Goal: Task Accomplishment & Management: Manage account settings

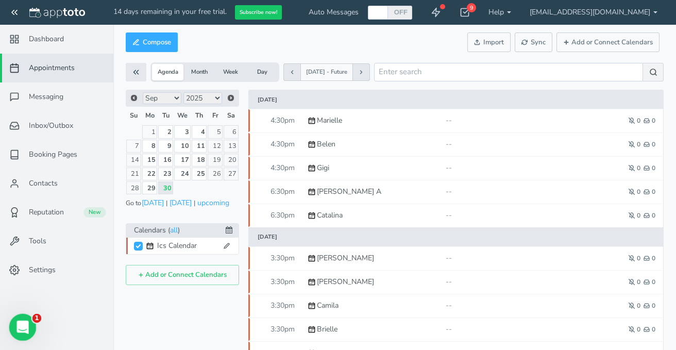
click at [25, 328] on icon "Open Intercom Messenger" at bounding box center [21, 325] width 17 height 17
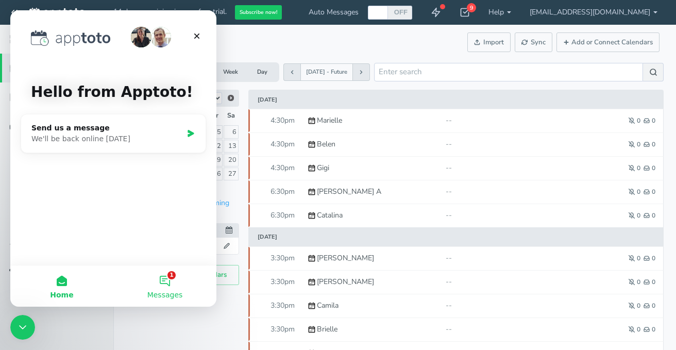
click at [162, 281] on button "1 Messages" at bounding box center [164, 285] width 103 height 41
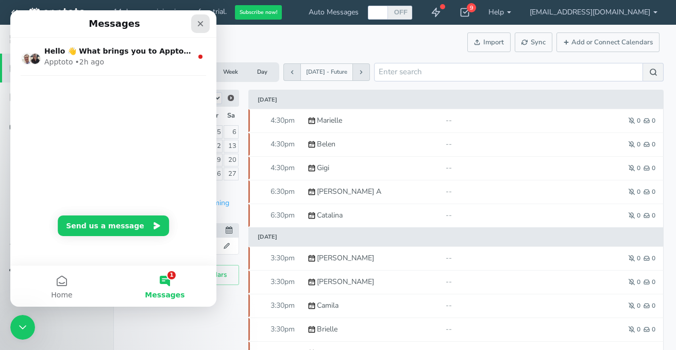
click at [199, 22] on icon "Close" at bounding box center [201, 24] width 6 height 6
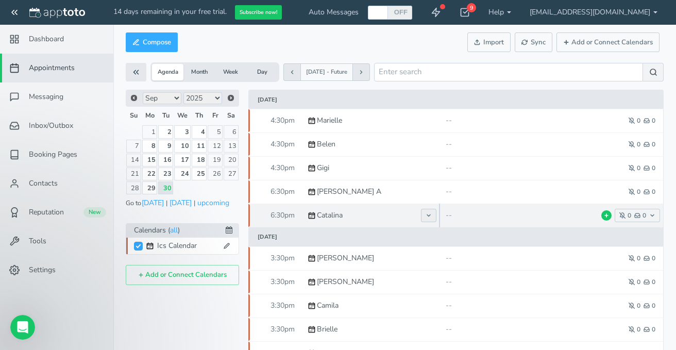
click at [430, 218] on icon at bounding box center [428, 215] width 6 height 6
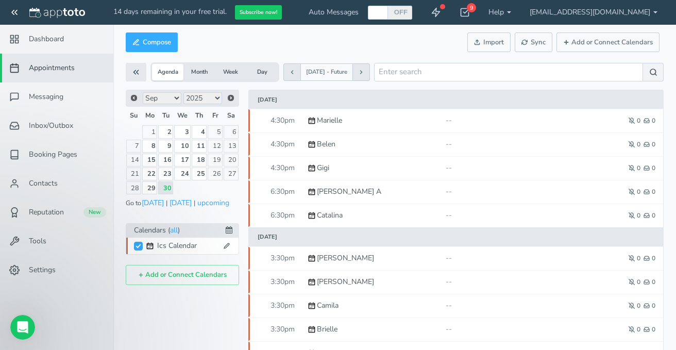
click at [397, 43] on div "Compose Actions Enable Auto Messages Disable Auto Messages Mark as Paid Externa…" at bounding box center [395, 42] width 538 height 25
click at [528, 45] on span "Sync" at bounding box center [533, 43] width 24 height 10
click at [202, 72] on button "Month" at bounding box center [198, 72] width 31 height 16
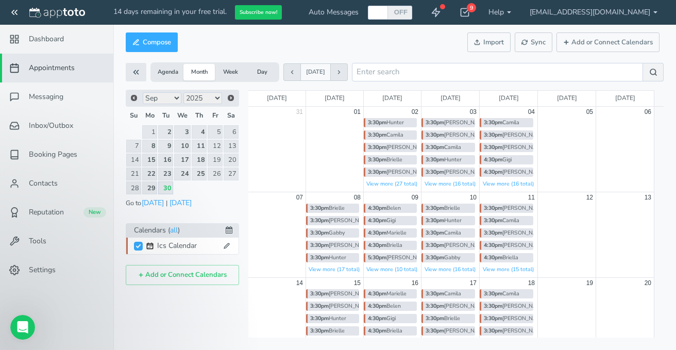
click at [342, 73] on icon at bounding box center [339, 72] width 6 height 6
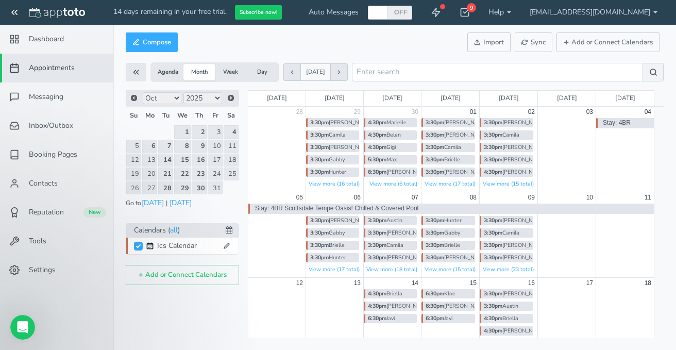
click at [400, 220] on div "3:30pm Austin" at bounding box center [390, 220] width 53 height 9
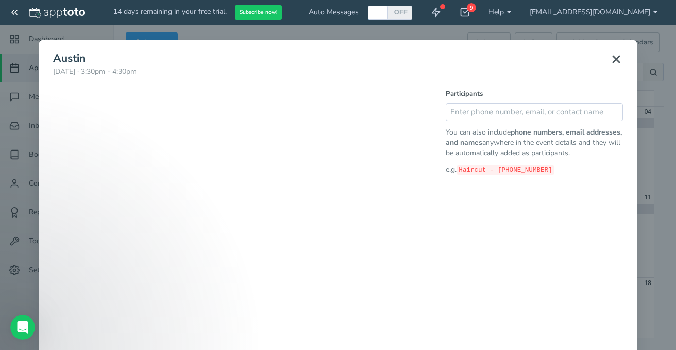
type input "Austin"
type input "2025-10-07"
type input "3:30pm"
type input "2025-10-07"
type input "4:30pm"
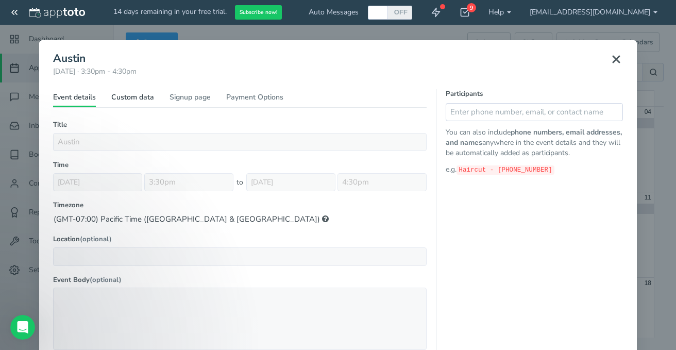
click at [138, 98] on link "Custom data" at bounding box center [132, 99] width 43 height 15
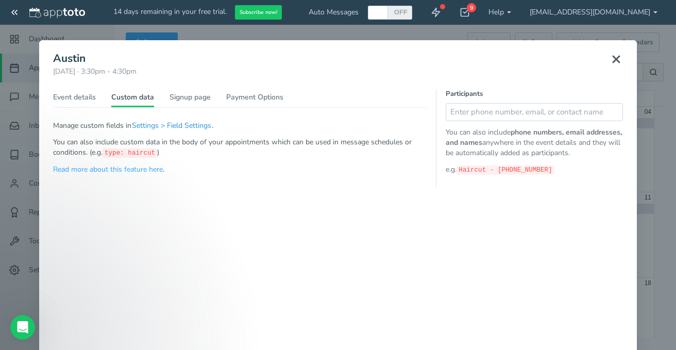
click at [150, 125] on button "Settings > Field Settings" at bounding box center [171, 125] width 80 height 11
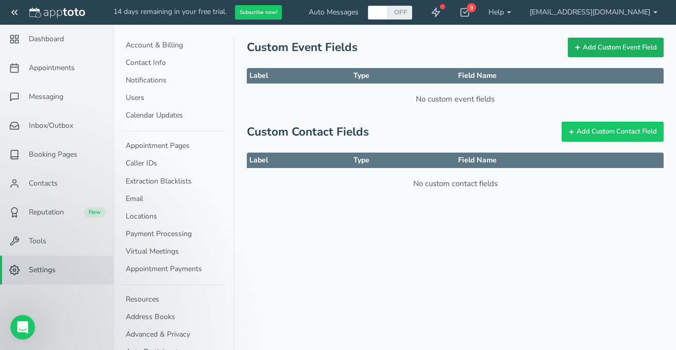
click at [605, 49] on button "Add Custom Event Field" at bounding box center [616, 48] width 96 height 20
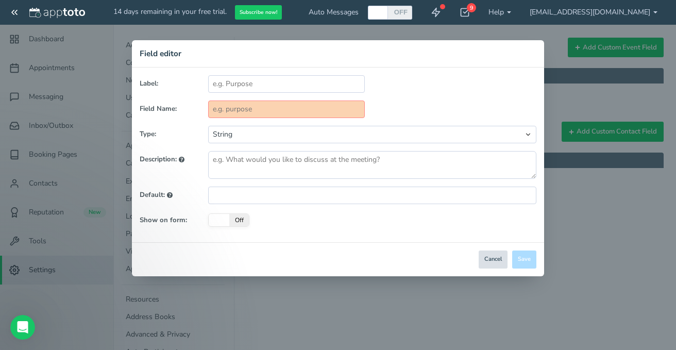
click at [490, 263] on button "Cancel" at bounding box center [492, 259] width 29 height 18
select select "?"
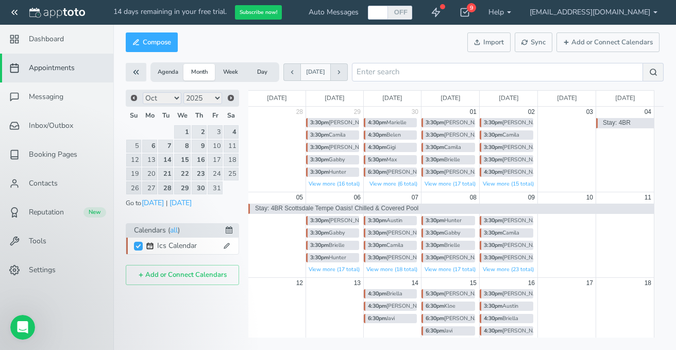
click at [329, 172] on div "3:30pm Hunter" at bounding box center [332, 171] width 53 height 9
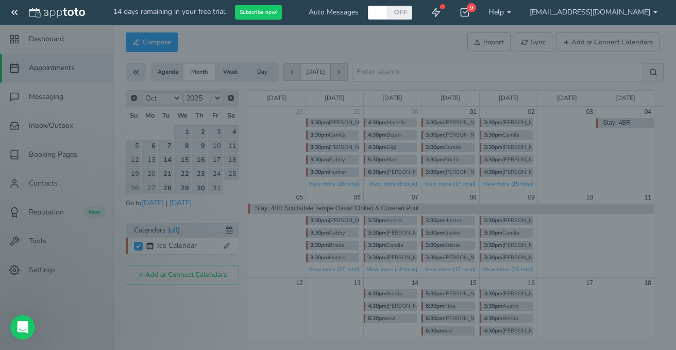
type input "Hunter"
type input "2025-09-29"
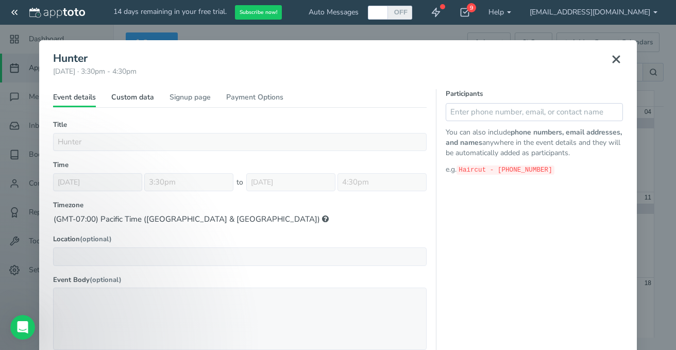
click at [144, 98] on link "Custom data" at bounding box center [132, 99] width 43 height 15
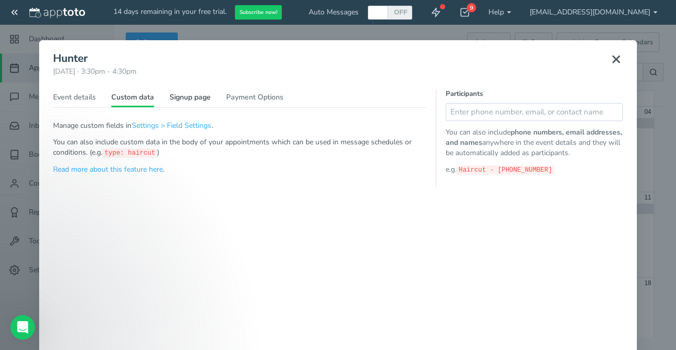
click at [182, 99] on link "Signup page" at bounding box center [189, 99] width 41 height 15
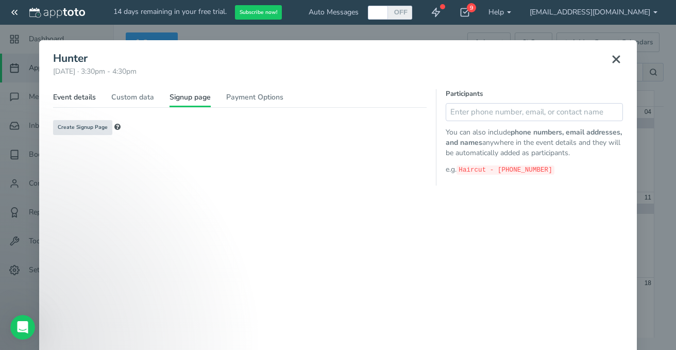
click at [88, 99] on link "Event details" at bounding box center [74, 99] width 43 height 15
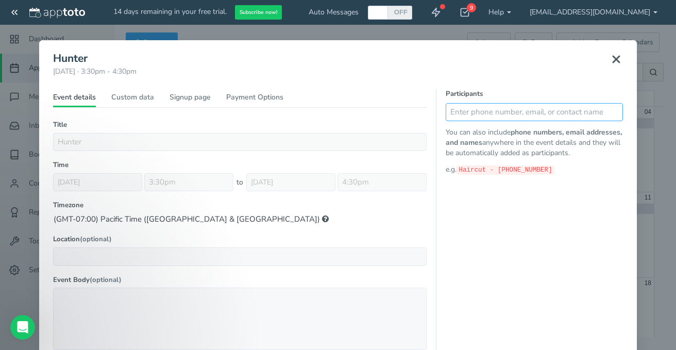
click at [473, 116] on input "text" at bounding box center [533, 112] width 177 height 18
click at [368, 210] on div "Timezone Default timezone ((GMT-07:00) Pacific Time (US & Canada)) (GMT-10:00) …" at bounding box center [239, 212] width 373 height 25
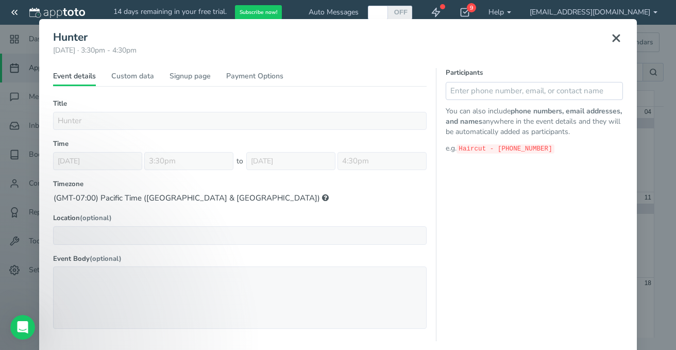
scroll to position [20, 0]
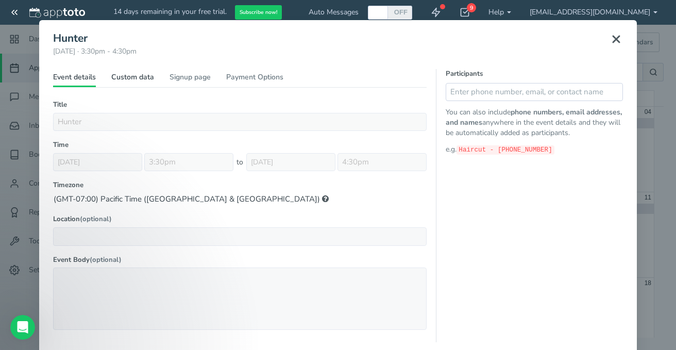
click at [138, 78] on link "Custom data" at bounding box center [132, 79] width 43 height 15
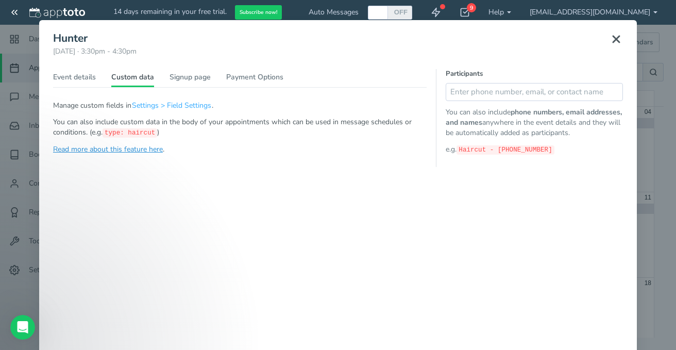
click at [111, 148] on link "Read more about this feature here" at bounding box center [108, 149] width 110 height 10
click at [87, 77] on link "Event details" at bounding box center [74, 79] width 43 height 15
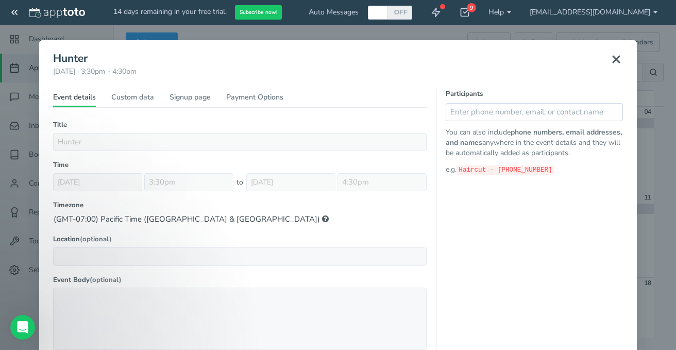
scroll to position [0, 0]
click at [469, 114] on input "text" at bounding box center [533, 112] width 177 height 18
click at [464, 112] on input "text" at bounding box center [533, 112] width 177 height 18
paste input "(610) 300-8901"
type input "("
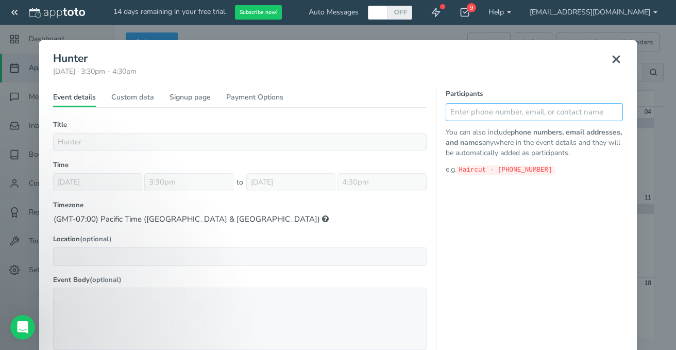
click at [489, 113] on input "text" at bounding box center [533, 112] width 177 height 18
paste input "(610) 300-8901"
type input "(610) 300-8901"
click at [535, 212] on div "Participants (610) 300-8901 Suggested Contacts No contacts found You can also i…" at bounding box center [529, 225] width 187 height 273
click at [613, 110] on icon at bounding box center [611, 111] width 7 height 7
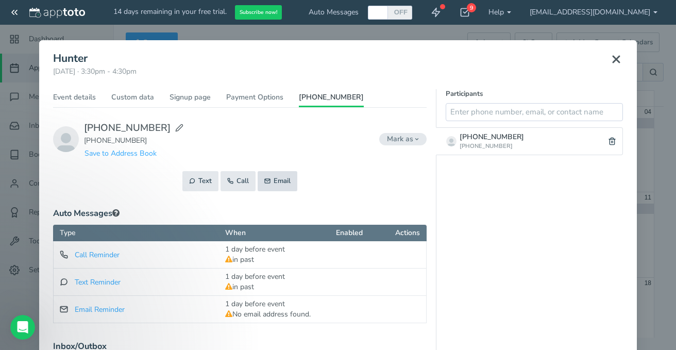
click at [277, 180] on button "Email" at bounding box center [278, 181] width 40 height 20
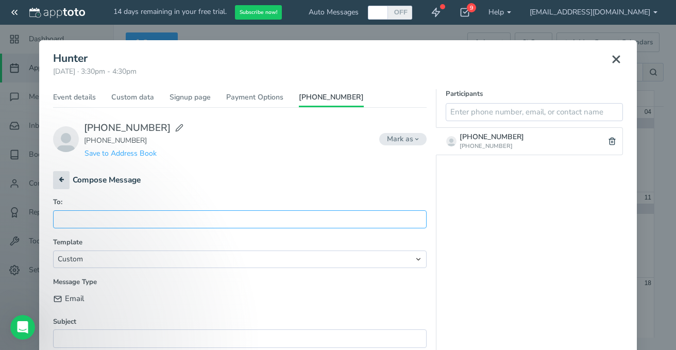
paste input "mlloyd@sdcoe.net"
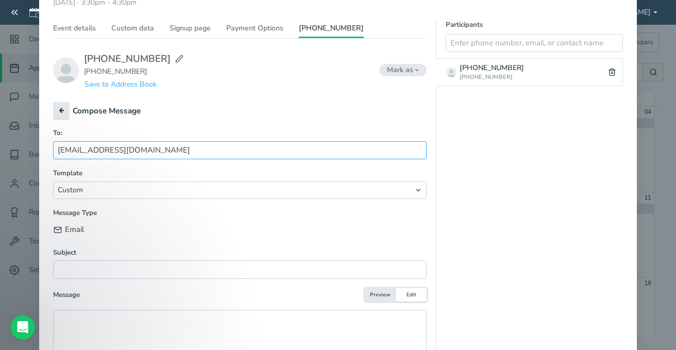
scroll to position [77, 0]
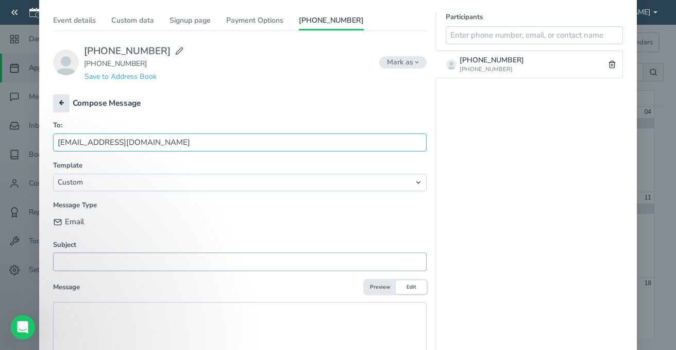
type input "mlloyd@sdcoe.net"
click at [143, 262] on input "text" at bounding box center [239, 261] width 373 height 18
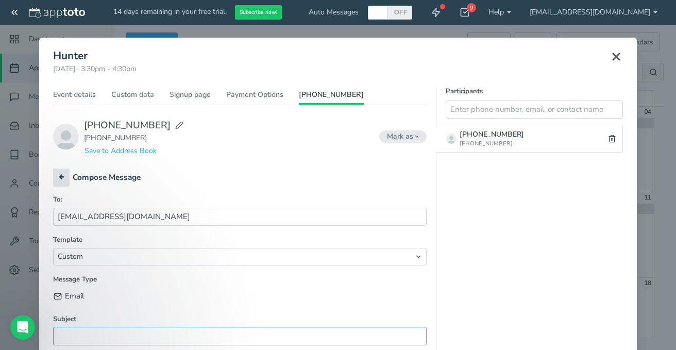
scroll to position [0, 0]
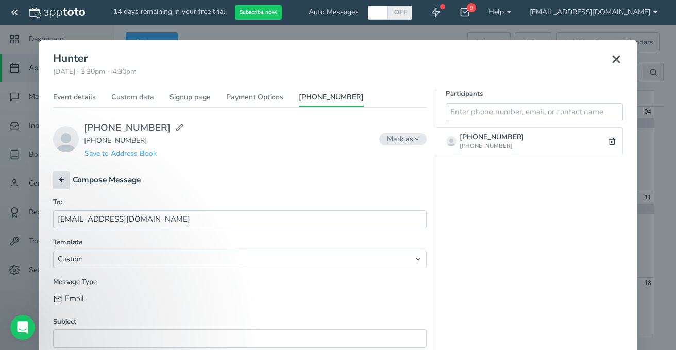
click at [176, 129] on use at bounding box center [179, 127] width 7 height 7
type input "(610) 300-8901"
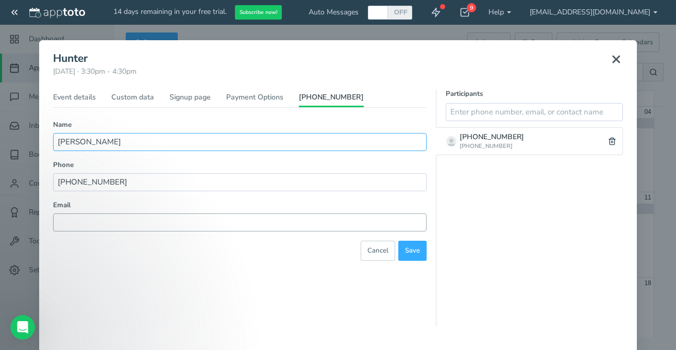
type input "Hye Sloop"
paste input "mlloyd@sdcoe.net"
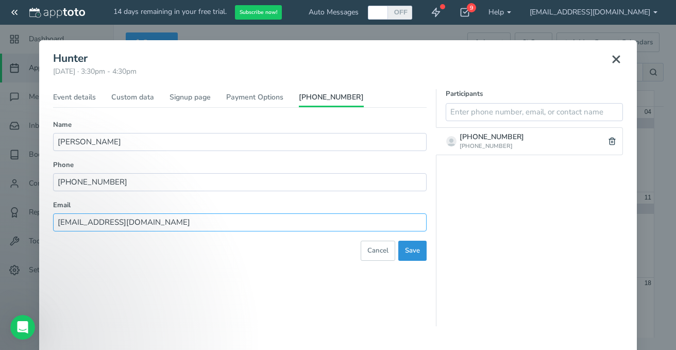
type input "mlloyd@sdcoe.net"
click at [412, 254] on button "Save" at bounding box center [412, 251] width 28 height 20
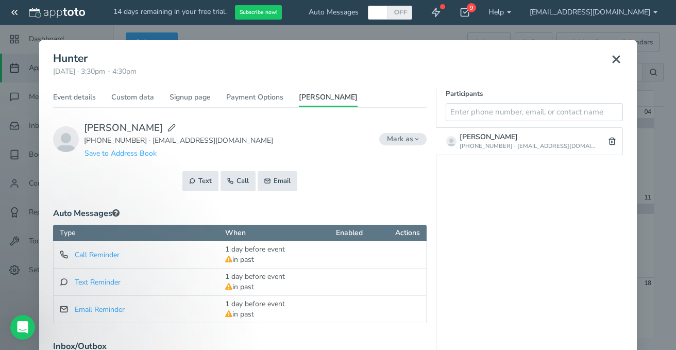
click at [616, 60] on use at bounding box center [616, 59] width 6 height 6
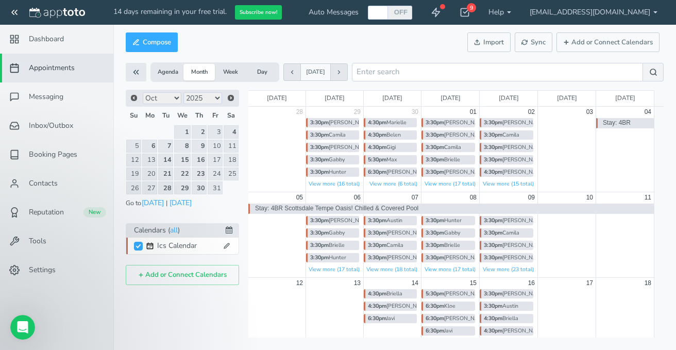
click at [378, 158] on b "5:30pm" at bounding box center [377, 160] width 19 height 8
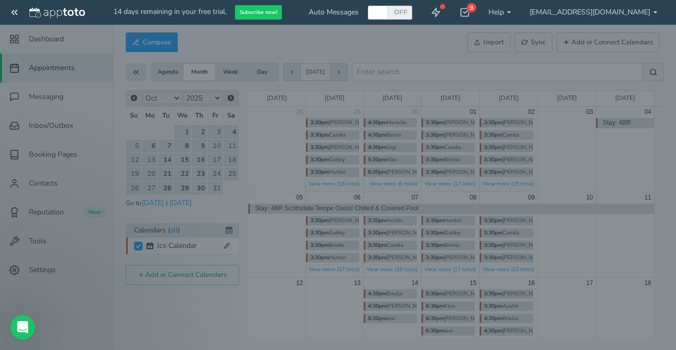
type input "Max"
type input "[DATE]"
type input "5:30pm"
type input "[DATE]"
type input "6:30pm"
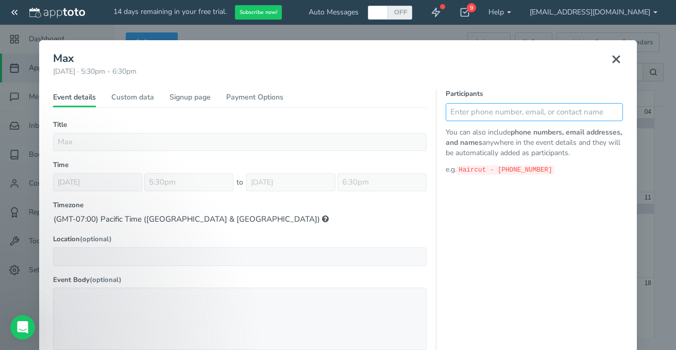
click at [492, 117] on input "text" at bounding box center [533, 112] width 177 height 18
paste input "[EMAIL_ADDRESS][DOMAIN_NAME]"
type input "[EMAIL_ADDRESS][DOMAIN_NAME]"
click at [609, 110] on icon at bounding box center [611, 111] width 7 height 7
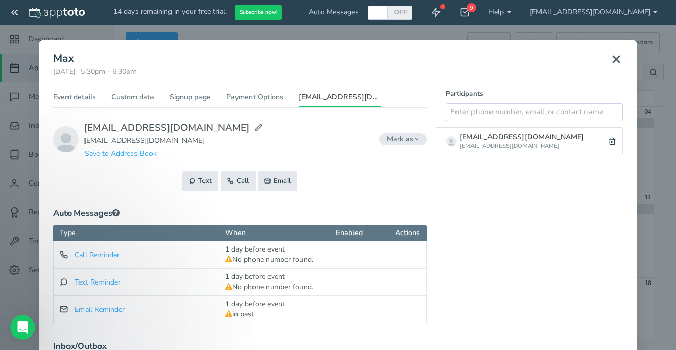
click at [254, 126] on icon at bounding box center [258, 128] width 8 height 8
type input "[EMAIL_ADDRESS][DOMAIN_NAME]"
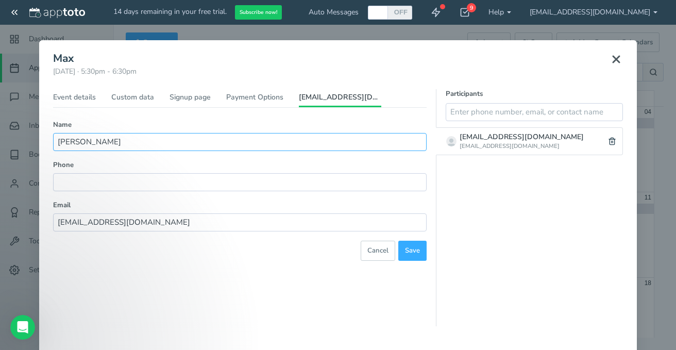
type input "Angelica Padilla"
type input "(___) ___-____"
drag, startPoint x: 121, startPoint y: 140, endPoint x: 36, endPoint y: 135, distance: 85.1
click at [36, 135] on div "× Max Tuesday, September 30th · 5:30pm - 6:30pm Public reschedule link Event de…" at bounding box center [338, 175] width 676 height 350
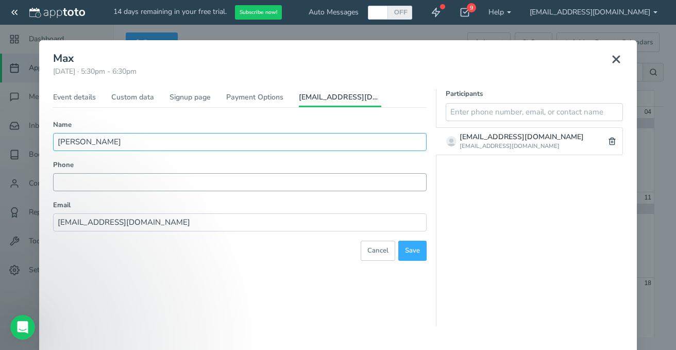
type input "[PERSON_NAME]"
click at [68, 185] on input "(___) ___-____" at bounding box center [239, 182] width 373 height 18
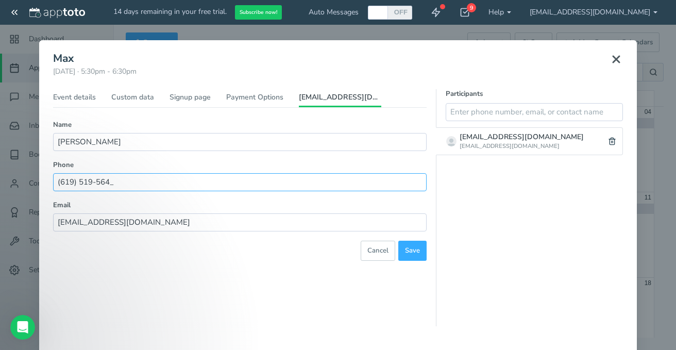
type input "[PHONE_NUMBER]"
click at [416, 247] on span "Save" at bounding box center [412, 251] width 15 height 10
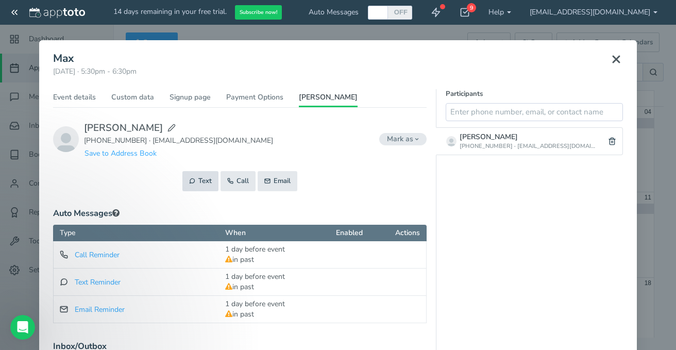
click at [191, 180] on use at bounding box center [192, 181] width 5 height 5
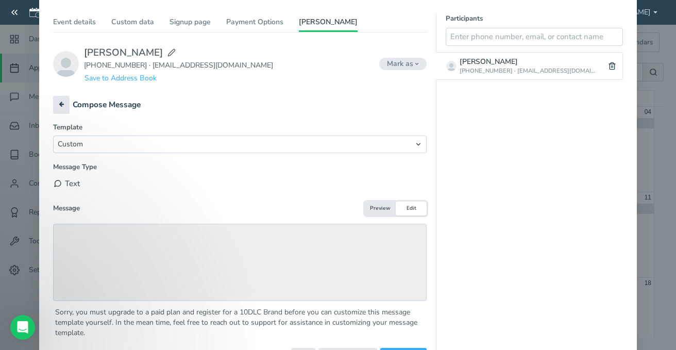
scroll to position [76, 0]
click at [374, 205] on button "Preview" at bounding box center [380, 207] width 31 height 14
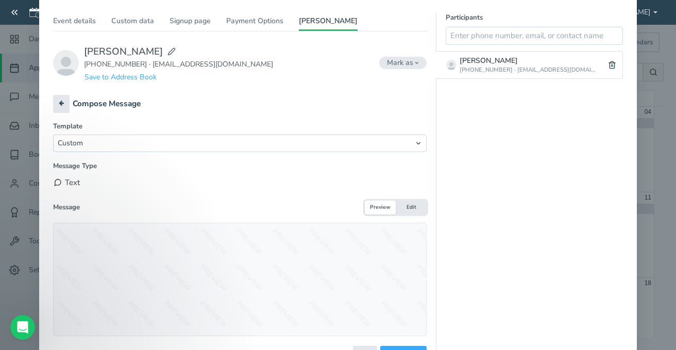
click at [314, 187] on div "Text" at bounding box center [239, 183] width 373 height 18
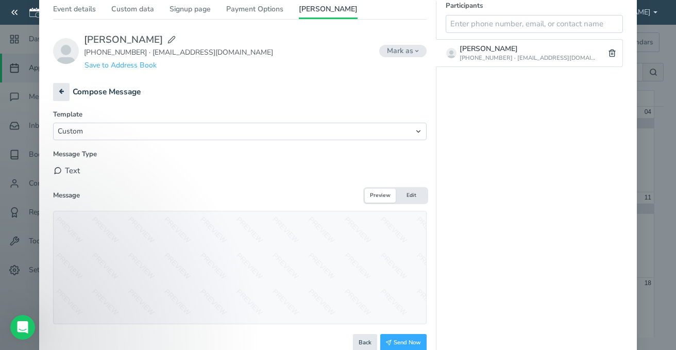
scroll to position [87, 0]
click at [149, 67] on button "Save to Address Book" at bounding box center [120, 66] width 73 height 11
type input "[PERSON_NAME]"
type input "[PHONE_NUMBER]"
type input "[EMAIL_ADDRESS][DOMAIN_NAME]"
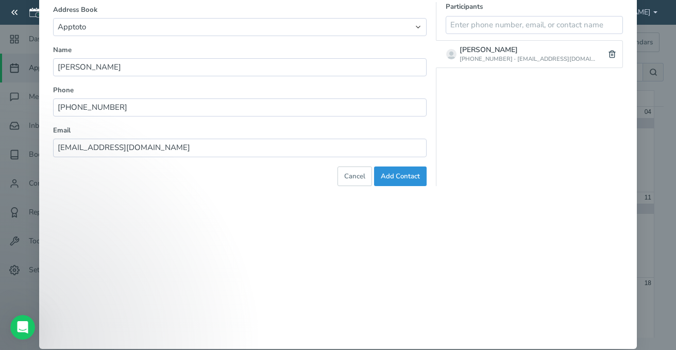
click at [411, 174] on span "Add Contact" at bounding box center [400, 176] width 39 height 10
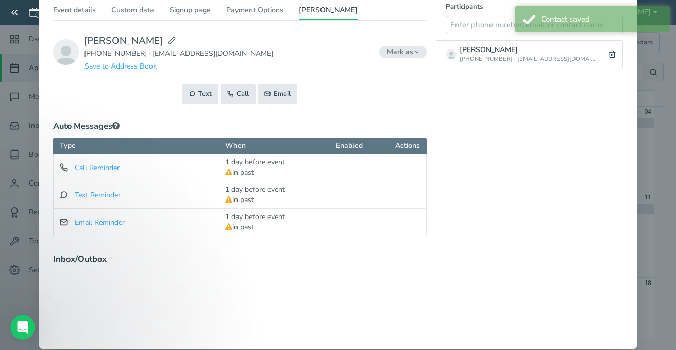
scroll to position [43, 0]
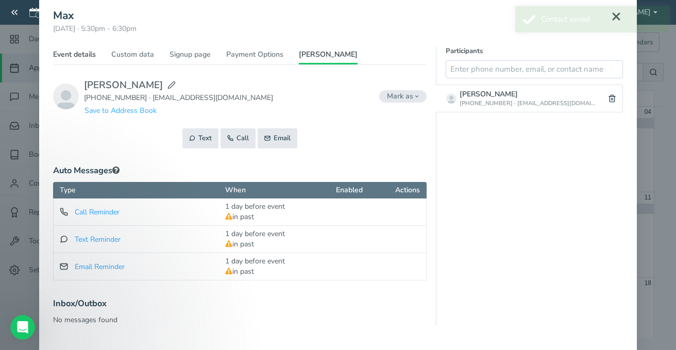
click at [87, 56] on link "Event details" at bounding box center [74, 56] width 43 height 15
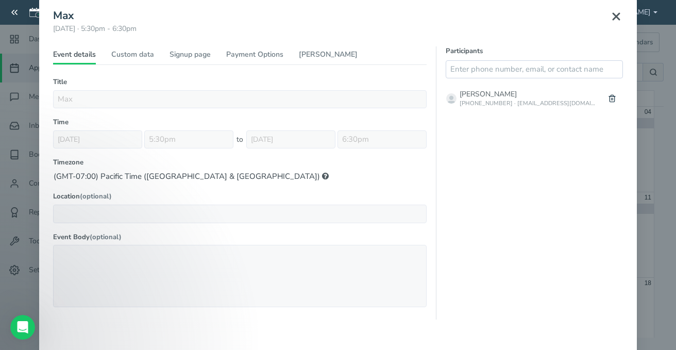
click at [614, 15] on use at bounding box center [616, 16] width 6 height 6
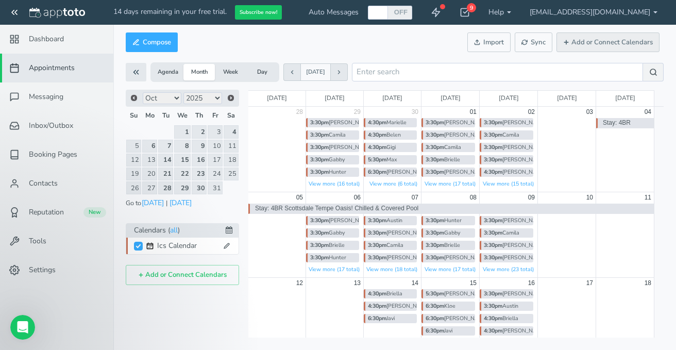
click at [622, 42] on button "Add or Connect Calendars" at bounding box center [607, 42] width 103 height 20
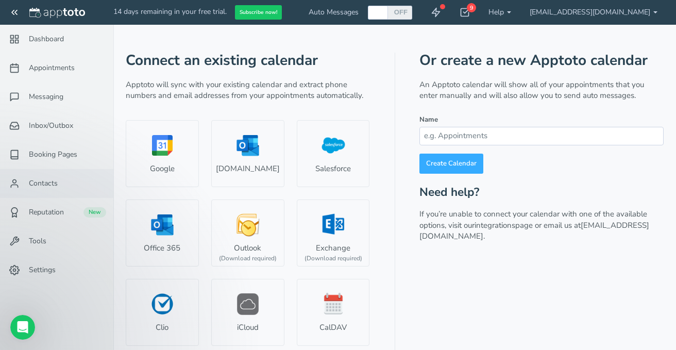
click at [40, 184] on span "Contacts" at bounding box center [43, 183] width 29 height 10
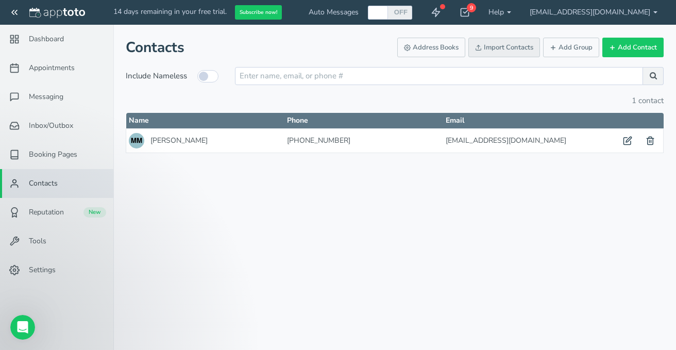
click at [507, 52] on link "Import Contacts" at bounding box center [504, 48] width 72 height 20
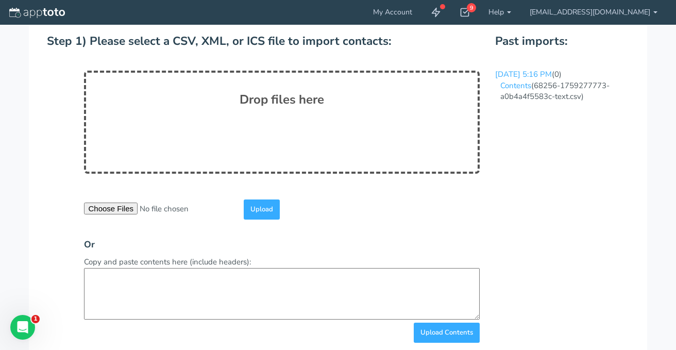
click at [118, 209] on input "file" at bounding box center [163, 208] width 158 height 12
type input "C:\fakepath\Customers.xls"
click at [265, 211] on input "Upload" at bounding box center [262, 209] width 36 height 20
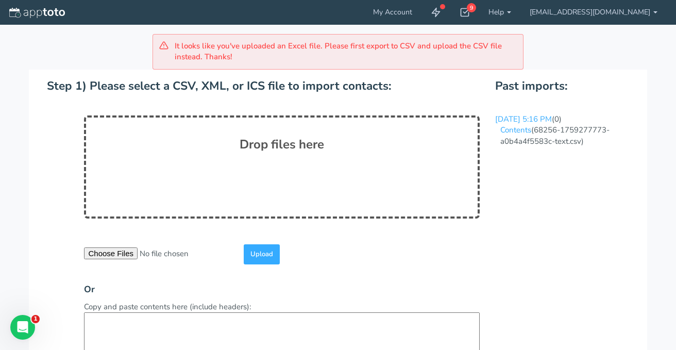
click at [106, 251] on input "file" at bounding box center [163, 253] width 158 height 12
type input "C:\fakepath\Customers.csv"
click at [264, 252] on input "Upload" at bounding box center [262, 254] width 36 height 20
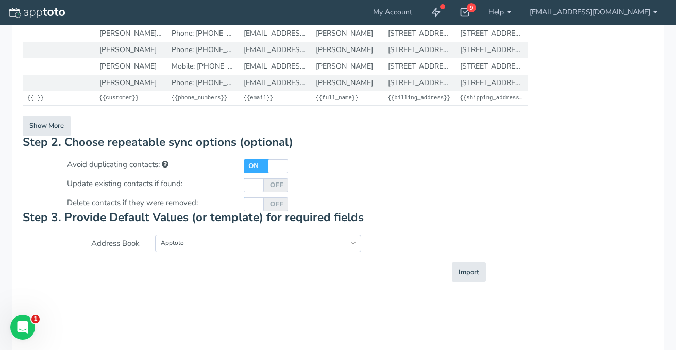
scroll to position [190, 0]
click at [462, 267] on span "Import" at bounding box center [468, 272] width 21 height 10
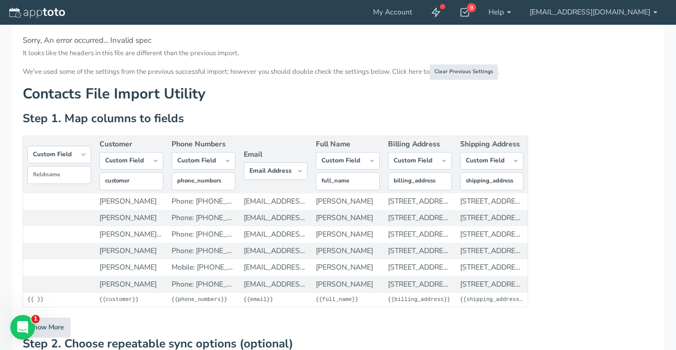
scroll to position [0, 0]
click at [472, 73] on link "Clear Previous Settings" at bounding box center [464, 71] width 68 height 15
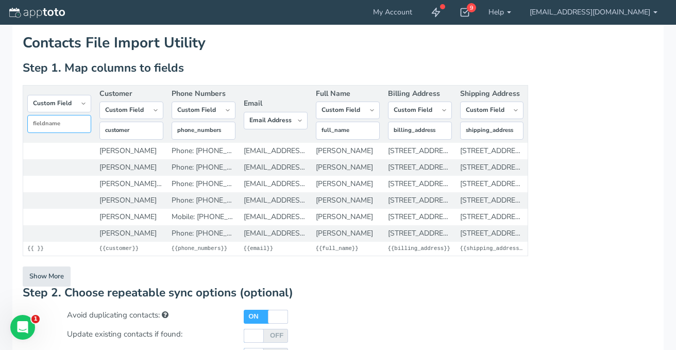
click at [77, 129] on input "text" at bounding box center [59, 124] width 64 height 18
select select "string:skip"
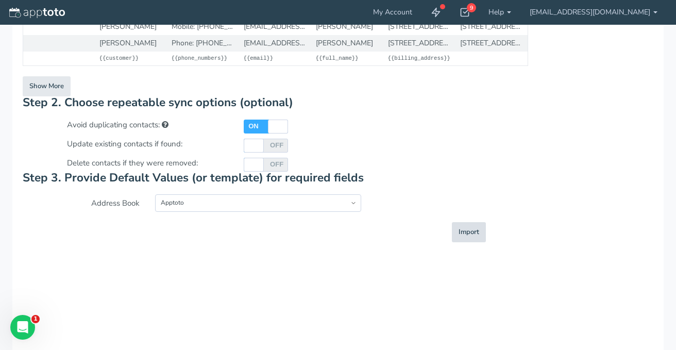
scroll to position [190, 0]
click at [470, 232] on span "Import" at bounding box center [468, 232] width 21 height 10
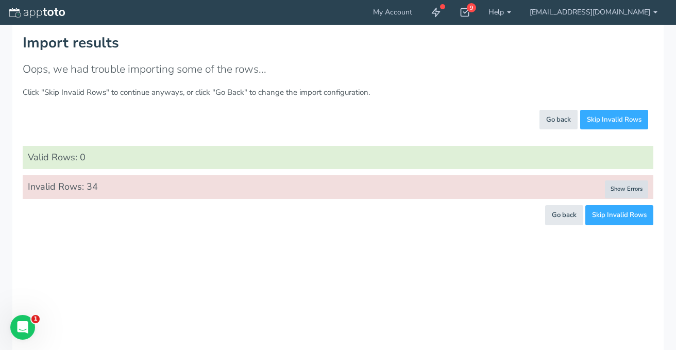
click at [620, 186] on button "Show Errors" at bounding box center [626, 189] width 43 height 18
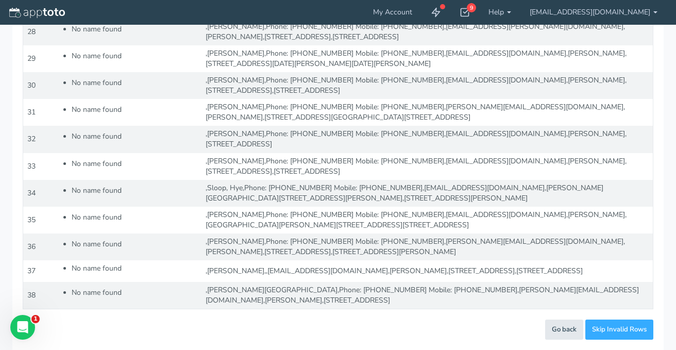
scroll to position [821, 0]
click at [619, 325] on button "Skip Invalid Rows" at bounding box center [619, 329] width 68 height 20
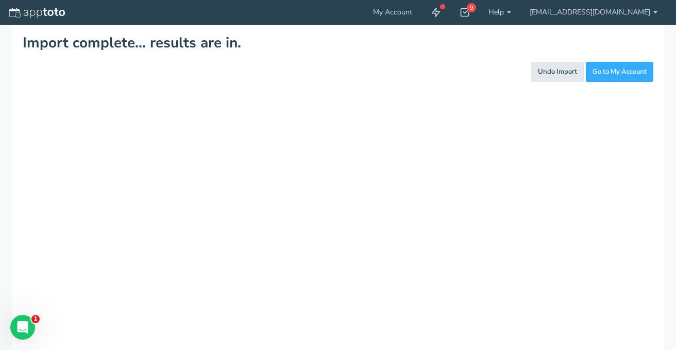
scroll to position [0, 0]
click at [608, 72] on link "Go to My Account" at bounding box center [619, 72] width 67 height 20
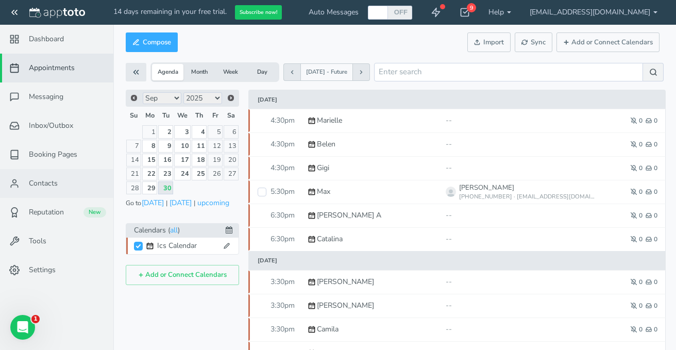
click at [42, 177] on link "Contacts" at bounding box center [56, 183] width 113 height 29
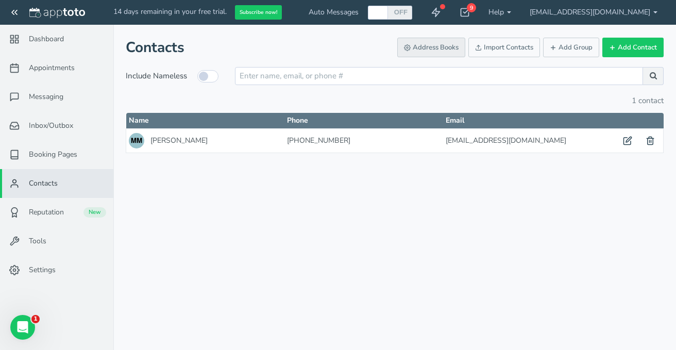
click at [439, 47] on button "Address Books" at bounding box center [431, 48] width 68 height 20
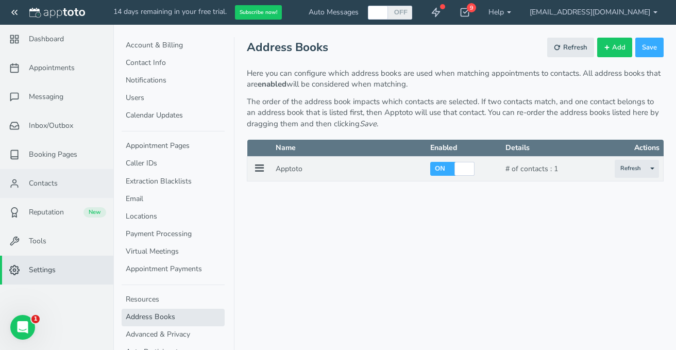
click at [44, 186] on span "Contacts" at bounding box center [43, 183] width 29 height 10
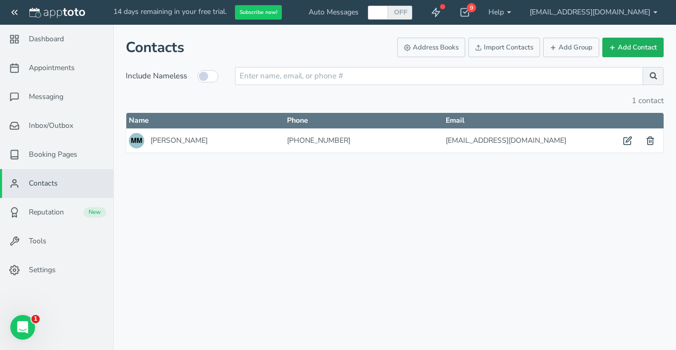
click at [623, 43] on button "Add Contact" at bounding box center [632, 48] width 61 height 20
